Goal: Information Seeking & Learning: Learn about a topic

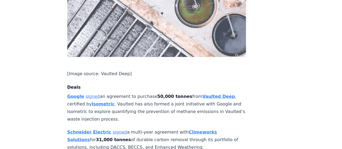
scroll to position [365, 0]
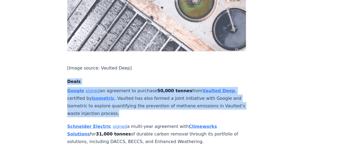
drag, startPoint x: 134, startPoint y: 89, endPoint x: 63, endPoint y: 56, distance: 78.0
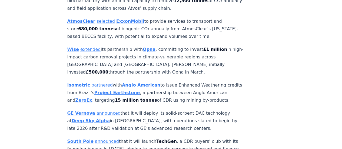
scroll to position [805, 0]
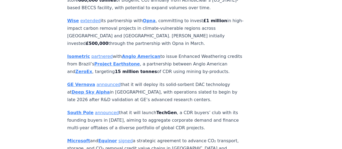
click at [96, 82] on link "announced" at bounding box center [108, 84] width 24 height 5
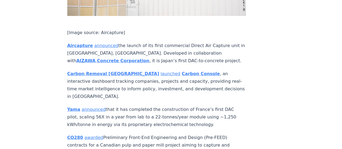
scroll to position [1136, 0]
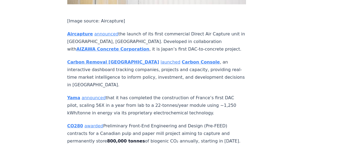
click at [182, 59] on strong "Carbon Console" at bounding box center [201, 61] width 38 height 5
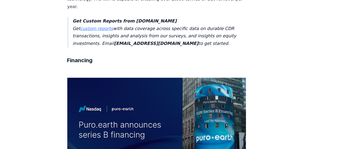
scroll to position [1514, 0]
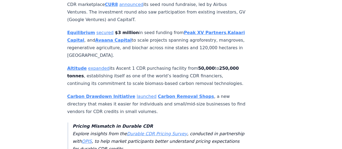
scroll to position [1914, 0]
